Goal: Transaction & Acquisition: Purchase product/service

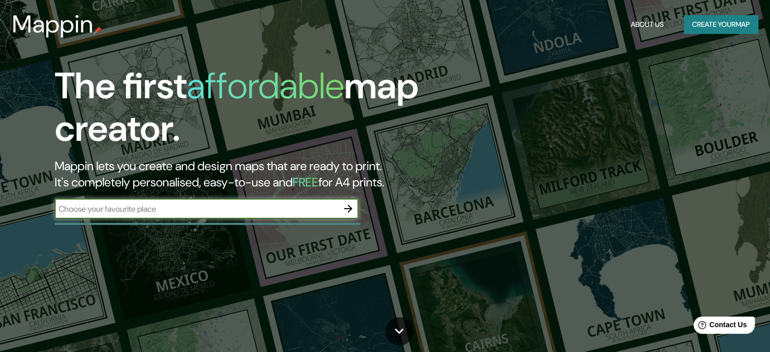
click at [242, 207] on input "text" at bounding box center [196, 209] width 283 height 12
type input "estambul"
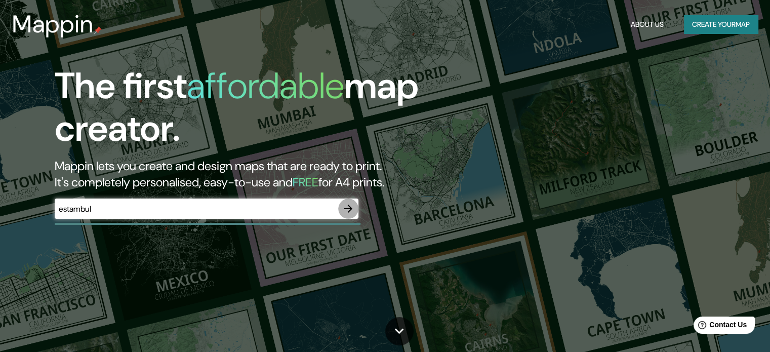
click at [349, 208] on icon "button" at bounding box center [348, 208] width 12 height 12
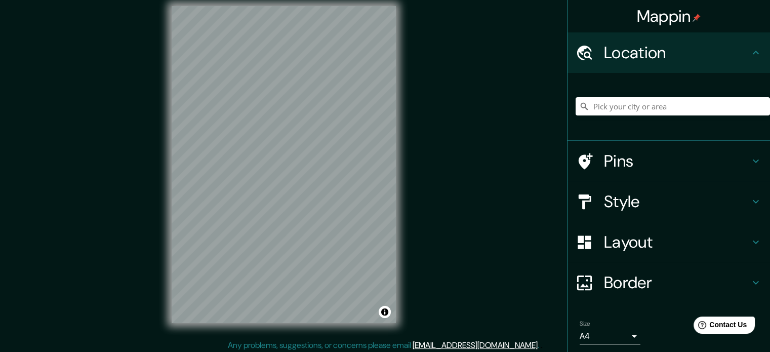
scroll to position [13, 0]
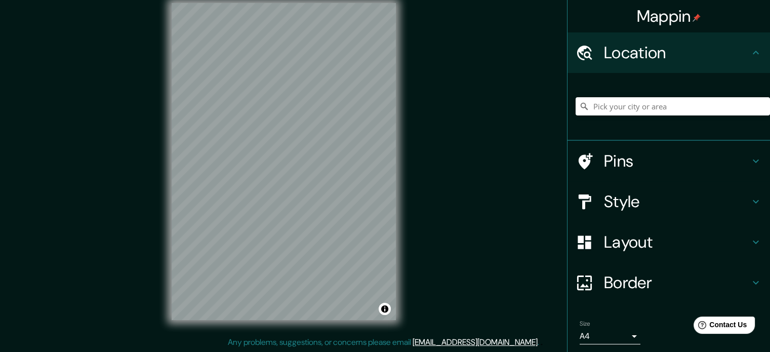
click at [604, 210] on h4 "Style" at bounding box center [677, 201] width 146 height 20
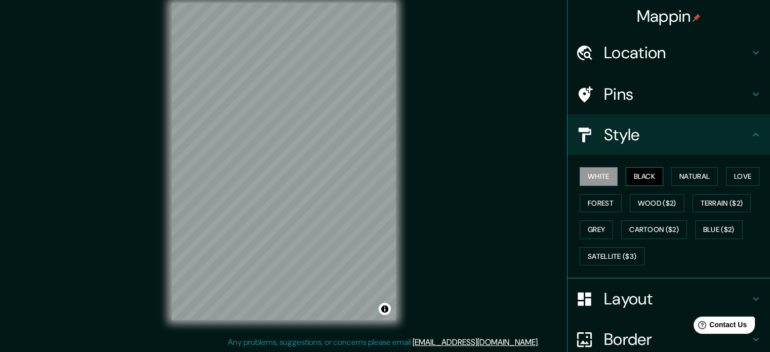
click at [631, 176] on button "Black" at bounding box center [644, 176] width 38 height 19
click at [671, 175] on button "Natural" at bounding box center [694, 176] width 47 height 19
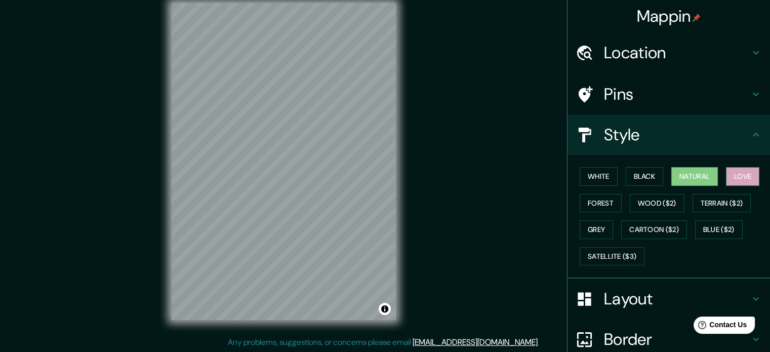
click at [725, 174] on button "Love" at bounding box center [741, 176] width 33 height 19
click at [600, 202] on button "Forest" at bounding box center [600, 203] width 42 height 19
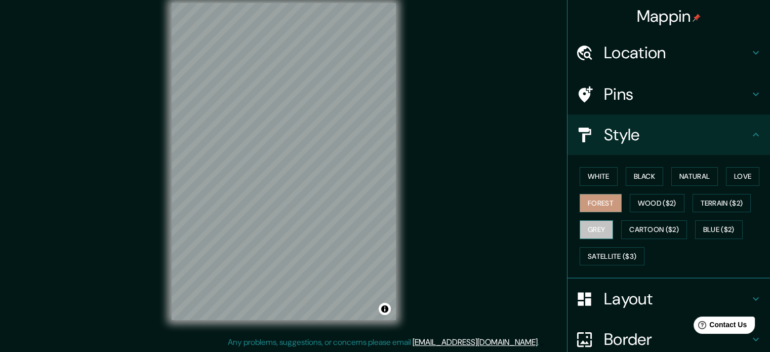
click at [596, 228] on button "Grey" at bounding box center [595, 229] width 33 height 19
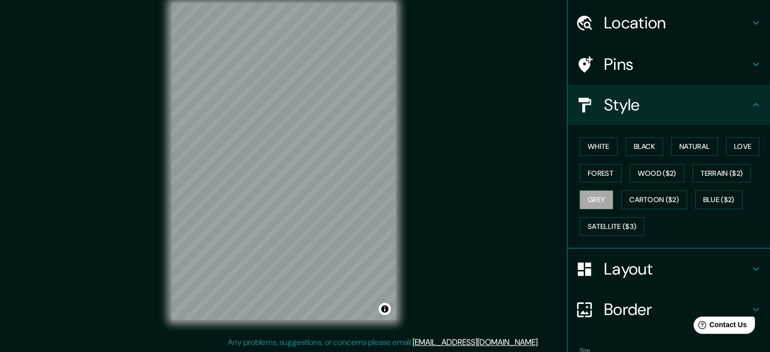
scroll to position [0, 0]
